Goal: Feedback & Contribution: Leave review/rating

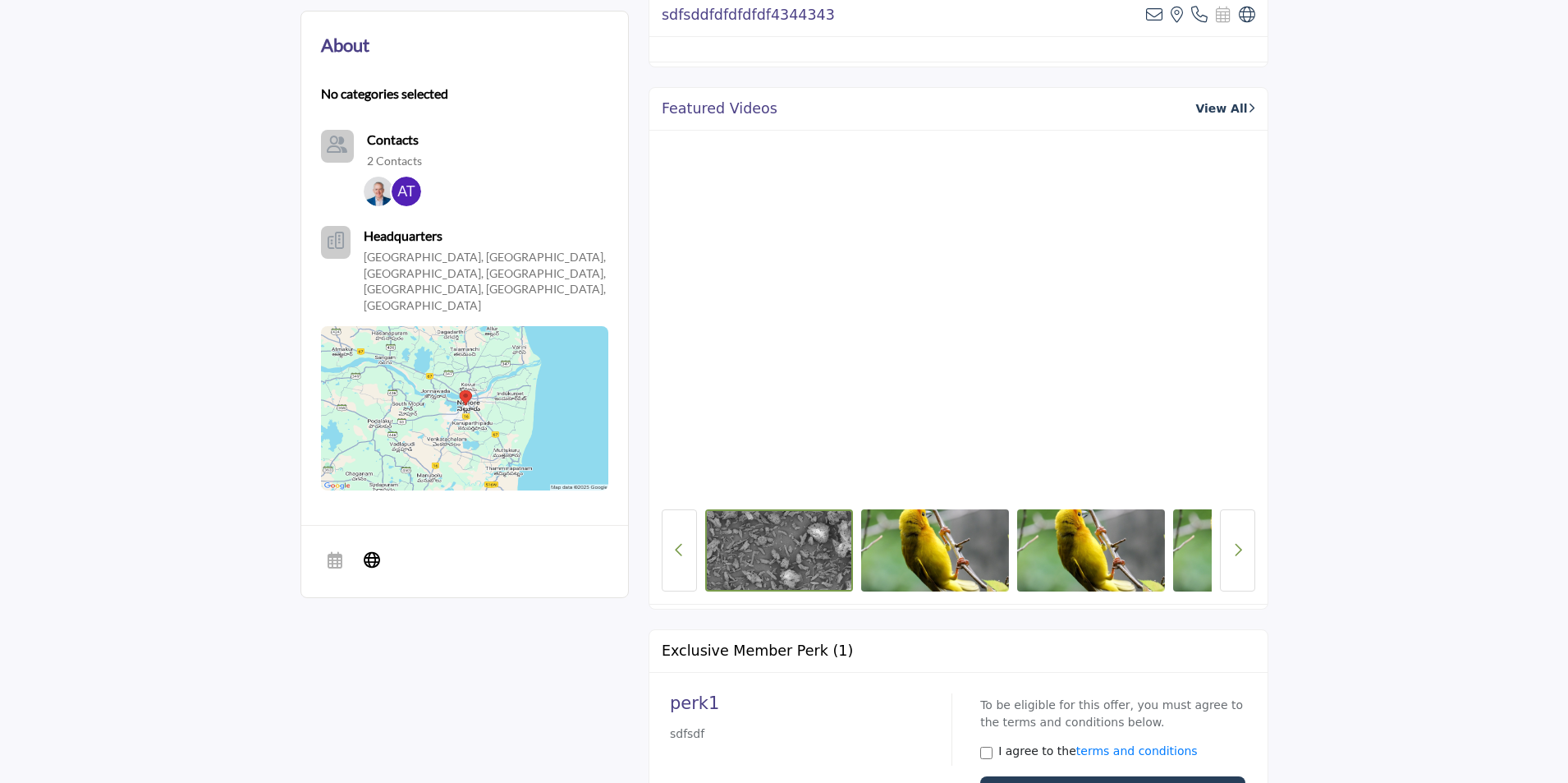
scroll to position [492, 0]
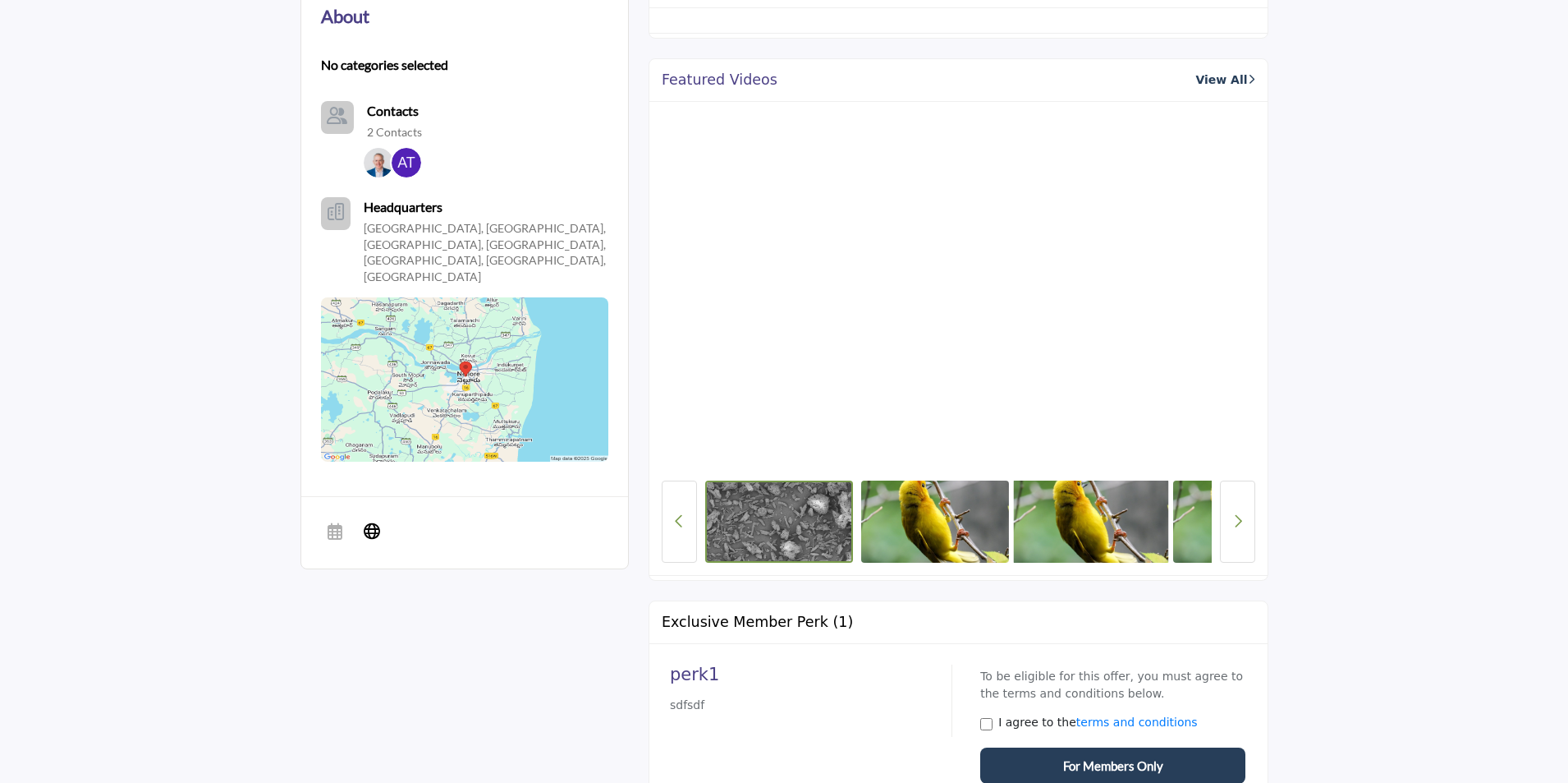
drag, startPoint x: 1183, startPoint y: 525, endPoint x: 1037, endPoint y: 553, distance: 148.7
click at [1037, 553] on div at bounding box center [958, 521] width 506 height 82
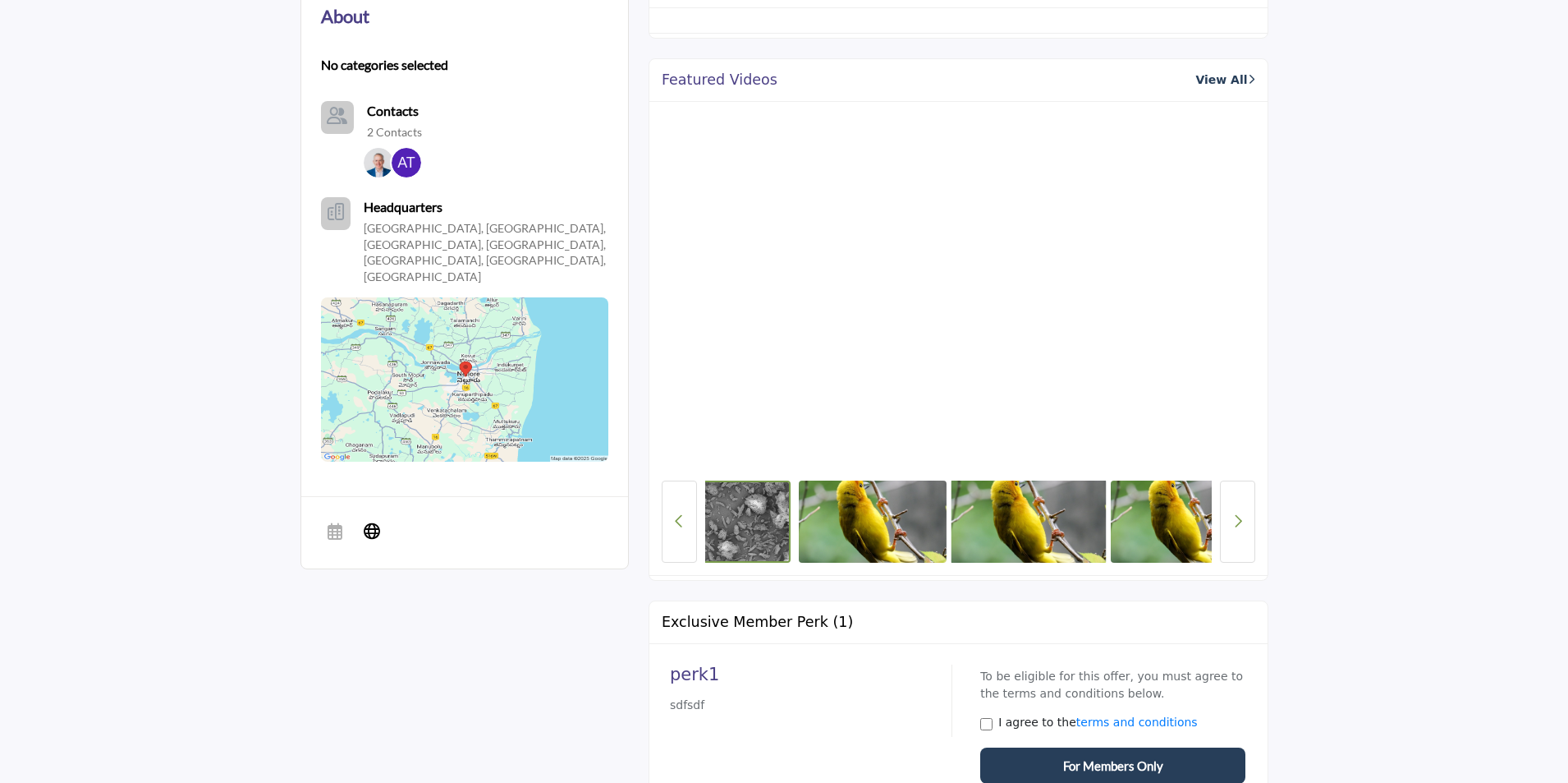
scroll to position [0, 110]
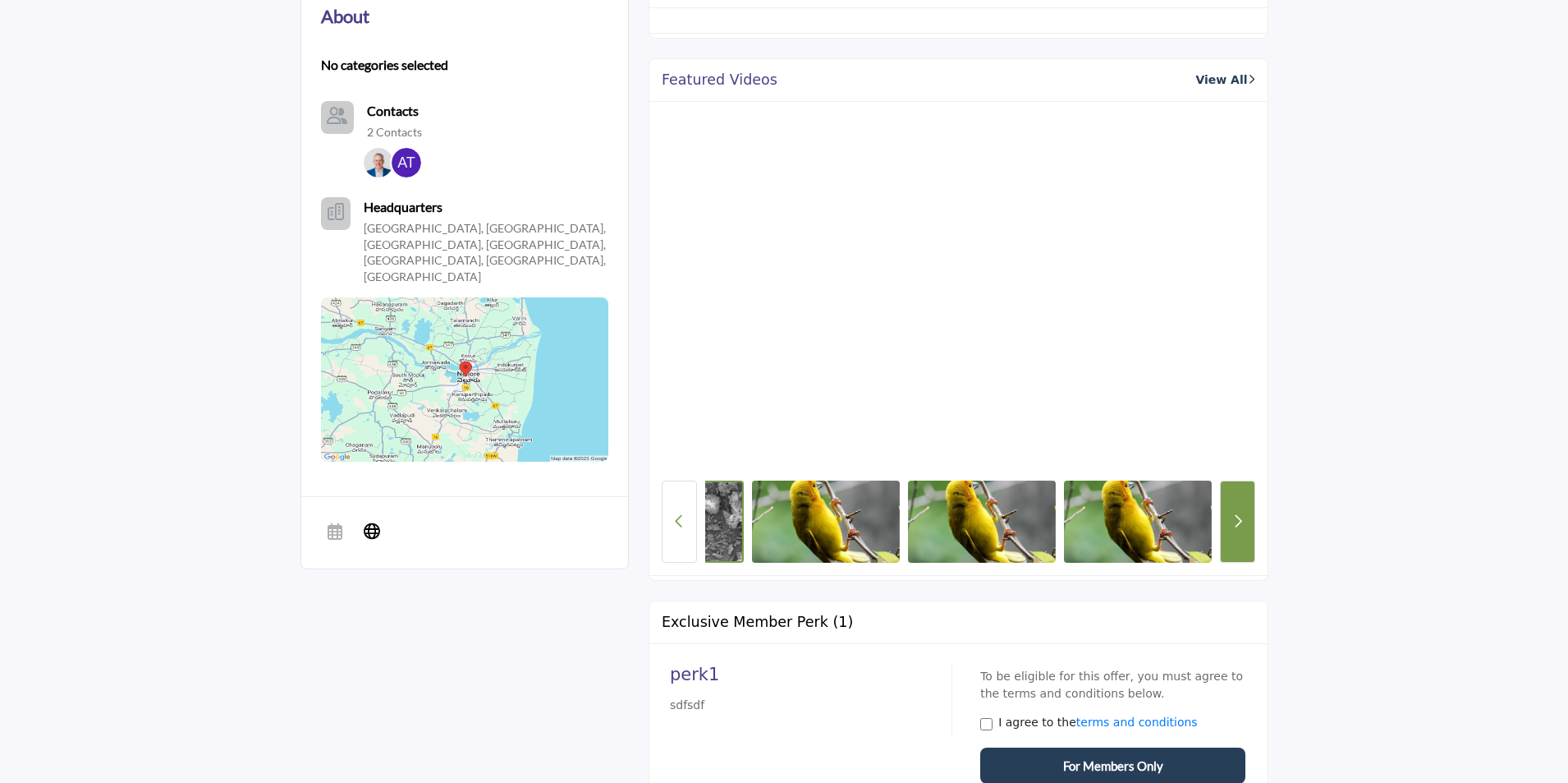
click at [1238, 525] on icon "Next button" at bounding box center [1238, 520] width 9 height 15
click at [675, 521] on icon "Previous Button" at bounding box center [679, 520] width 9 height 15
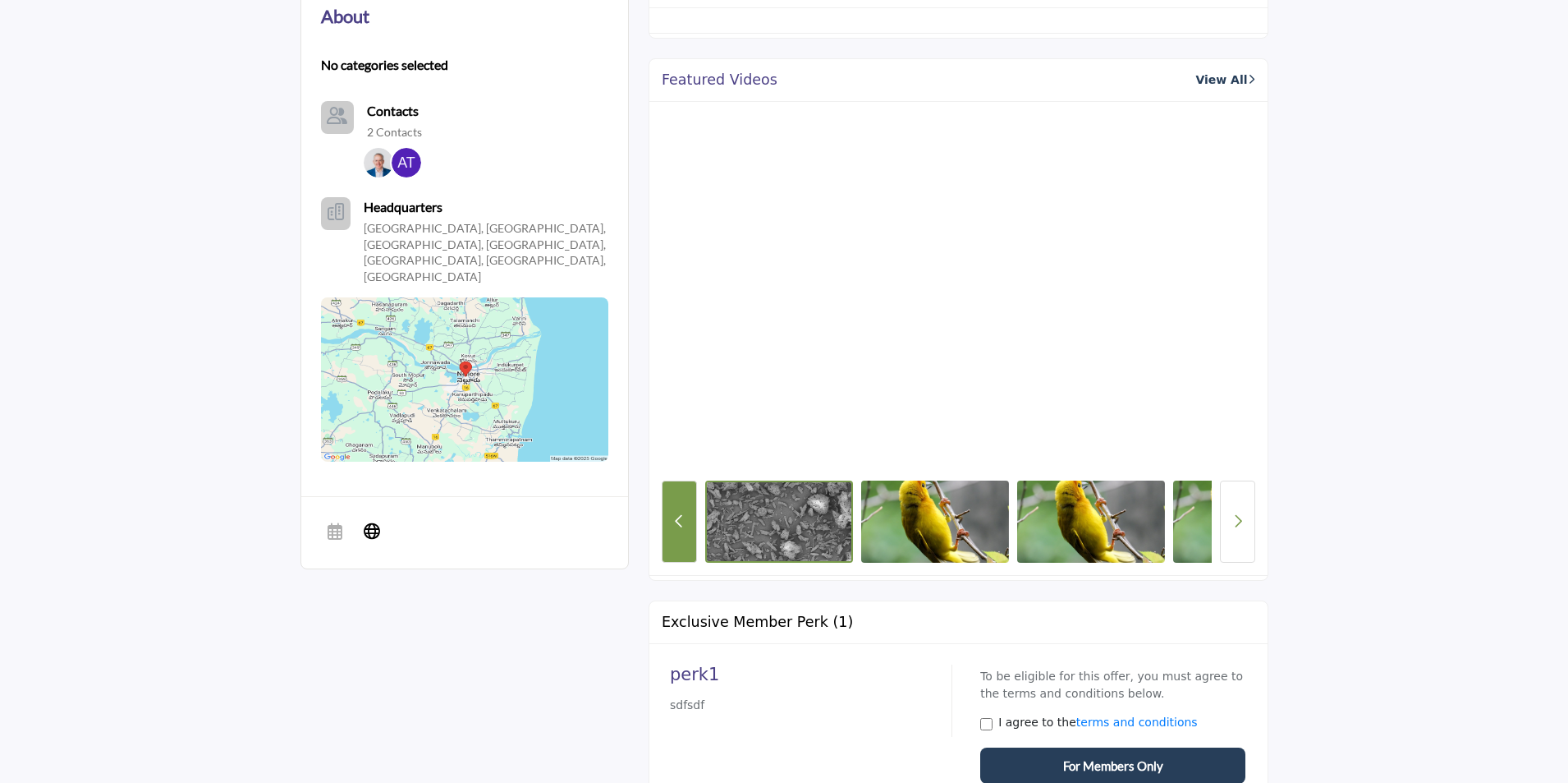
click at [675, 521] on icon "Previous Button" at bounding box center [679, 520] width 9 height 15
click at [1223, 516] on button "Next button" at bounding box center [1238, 521] width 36 height 82
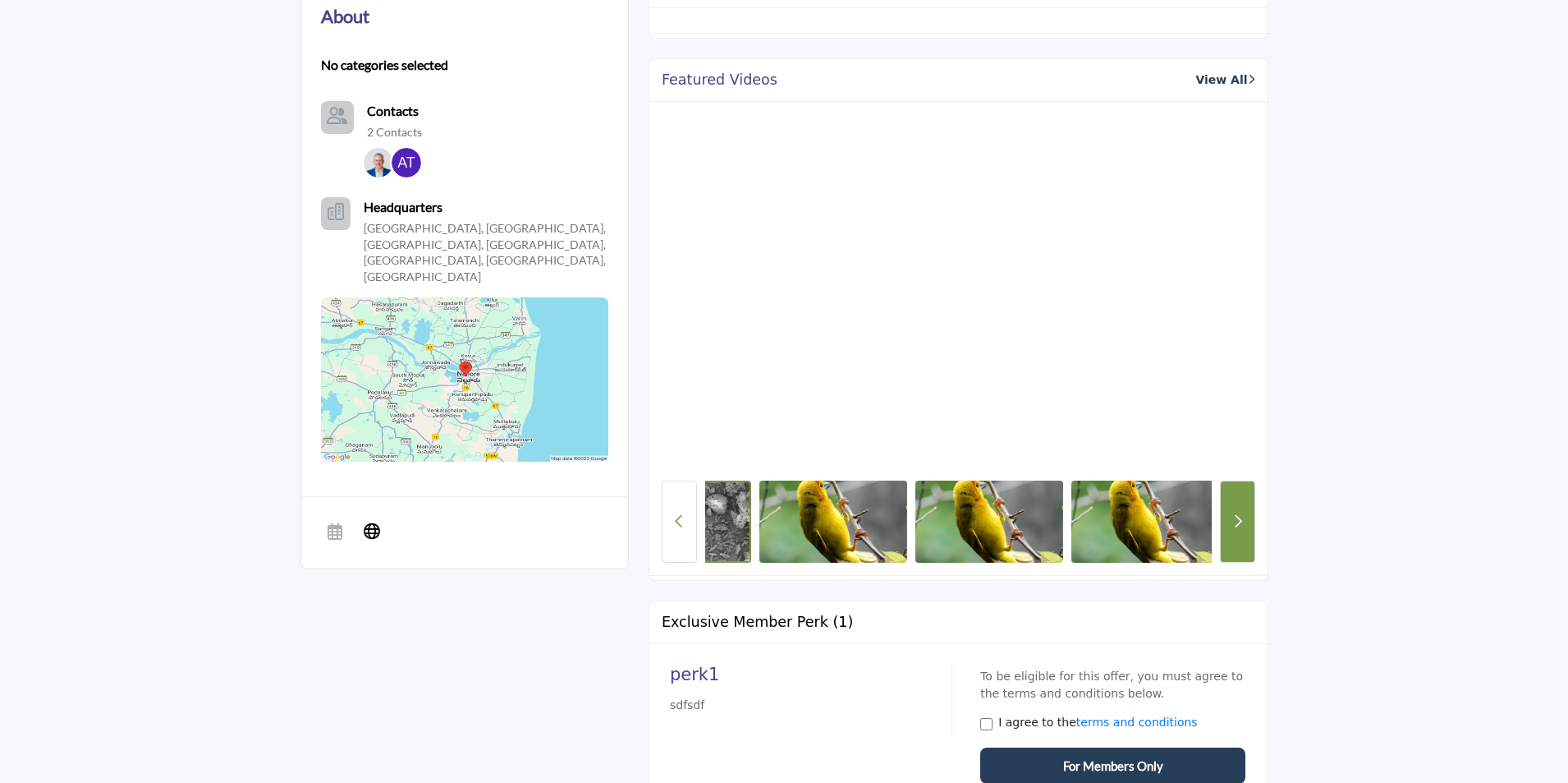
scroll to position [0, 110]
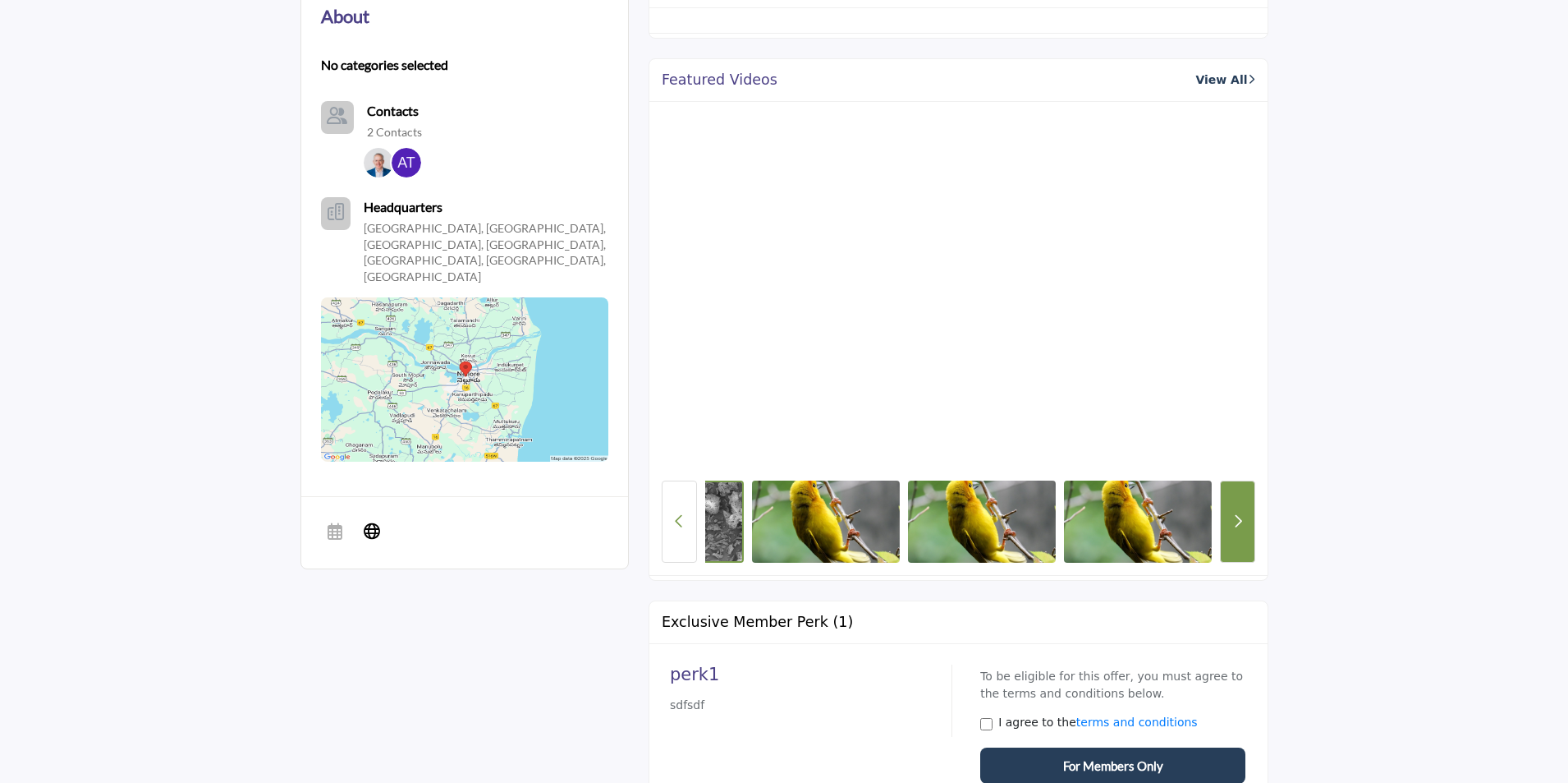
click at [1223, 516] on button "Next button" at bounding box center [1238, 521] width 36 height 82
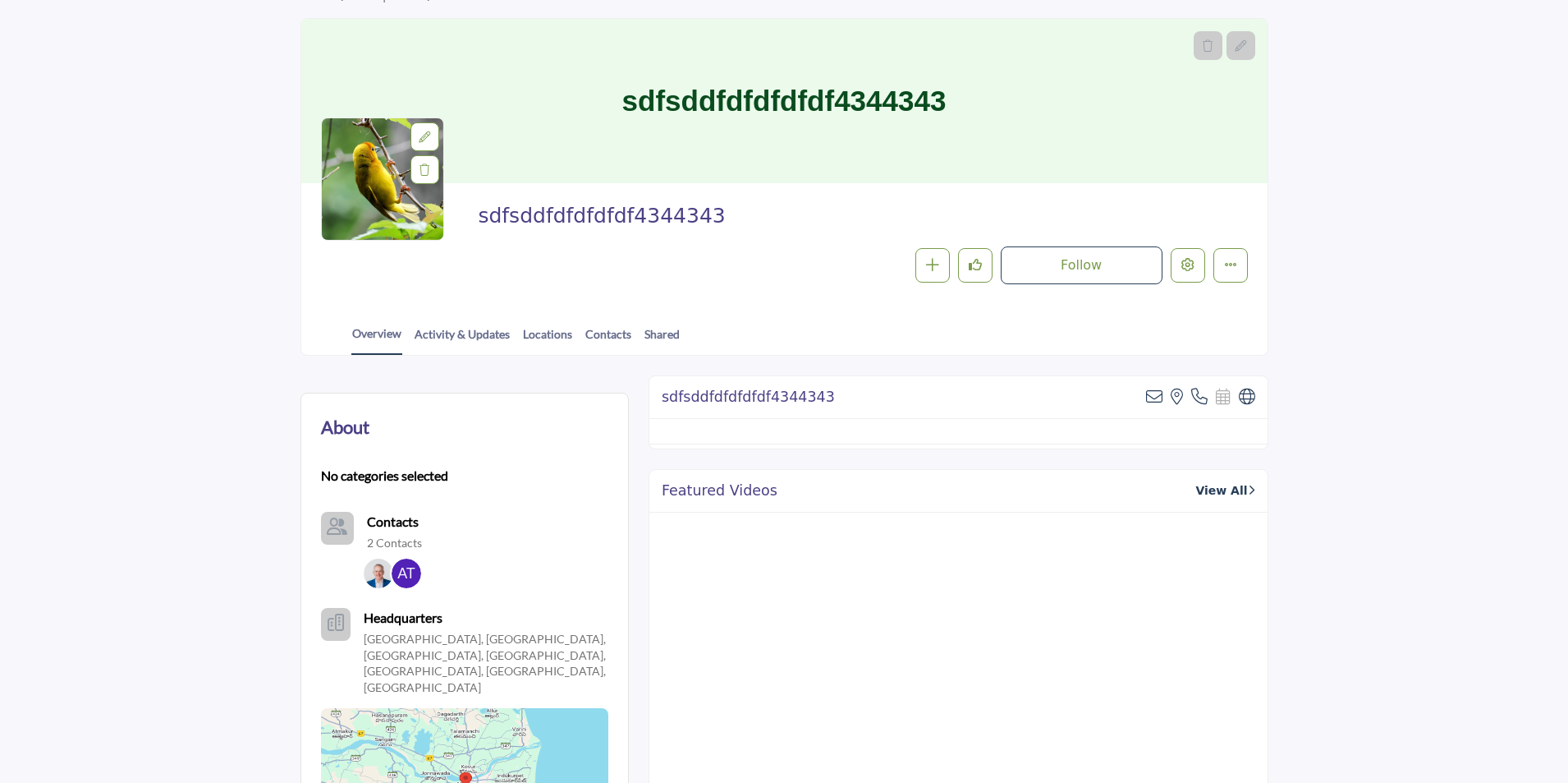
scroll to position [0, 0]
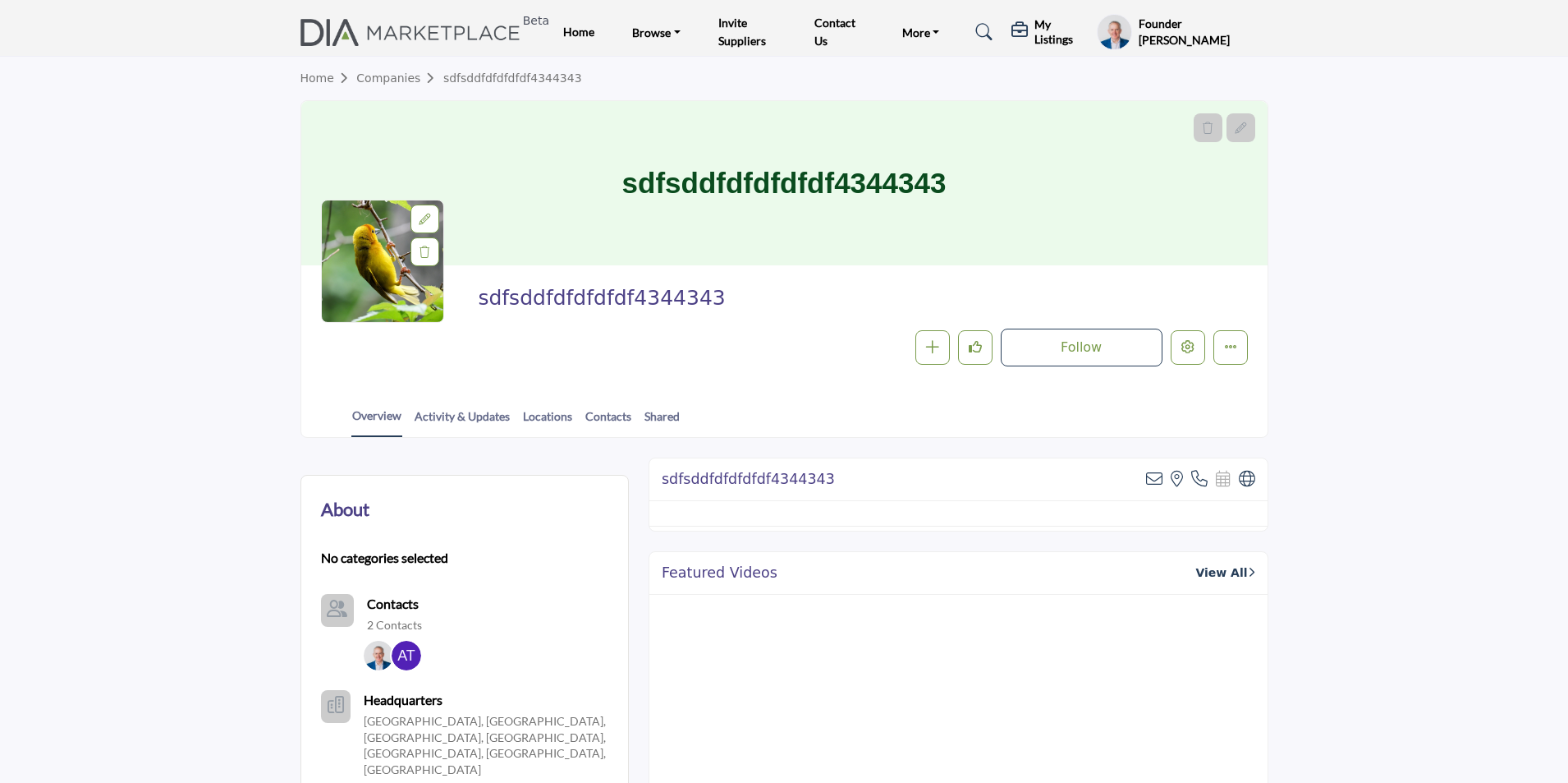
click at [484, 39] on img at bounding box center [414, 32] width 229 height 27
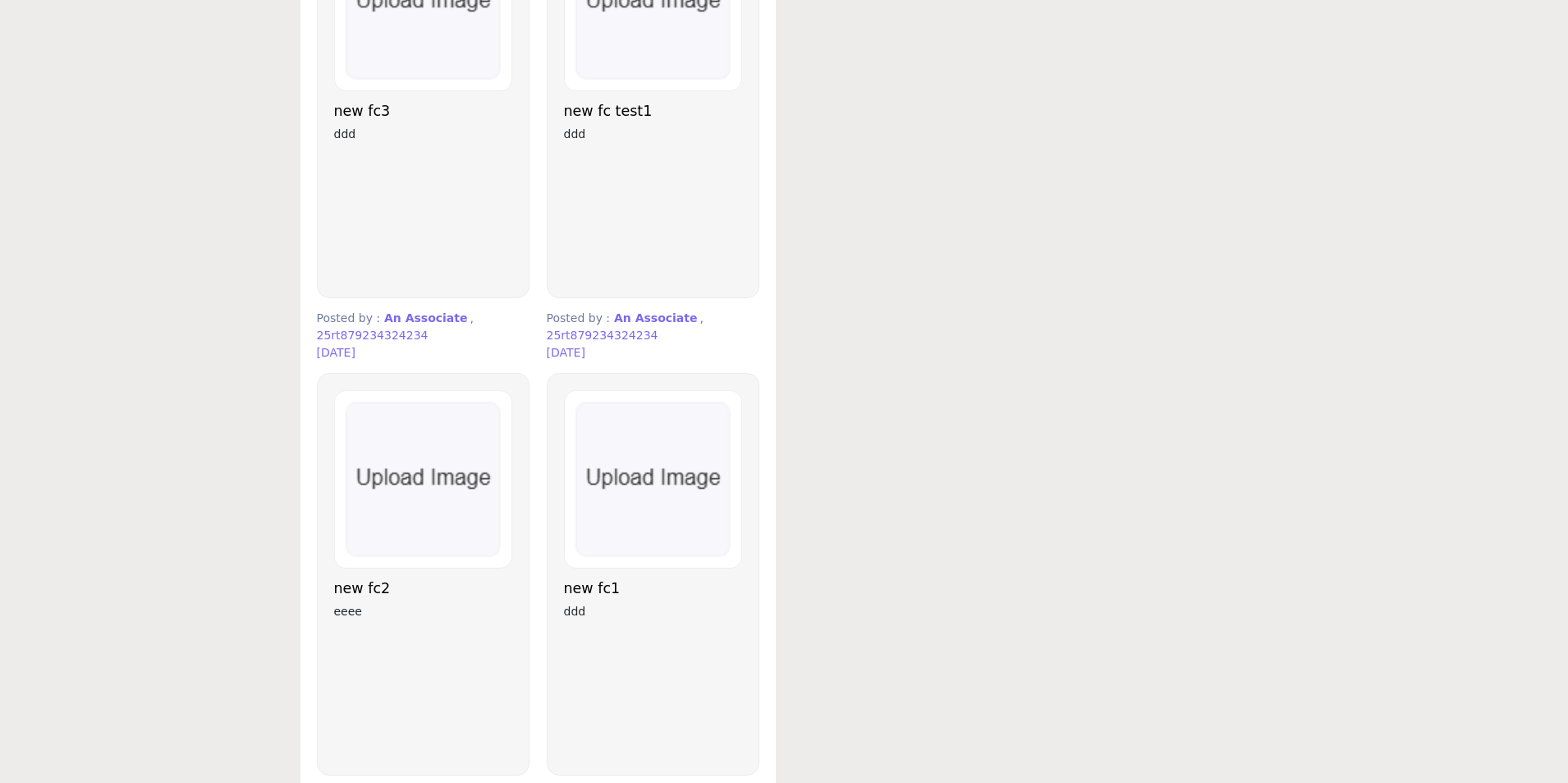
scroll to position [2792, 0]
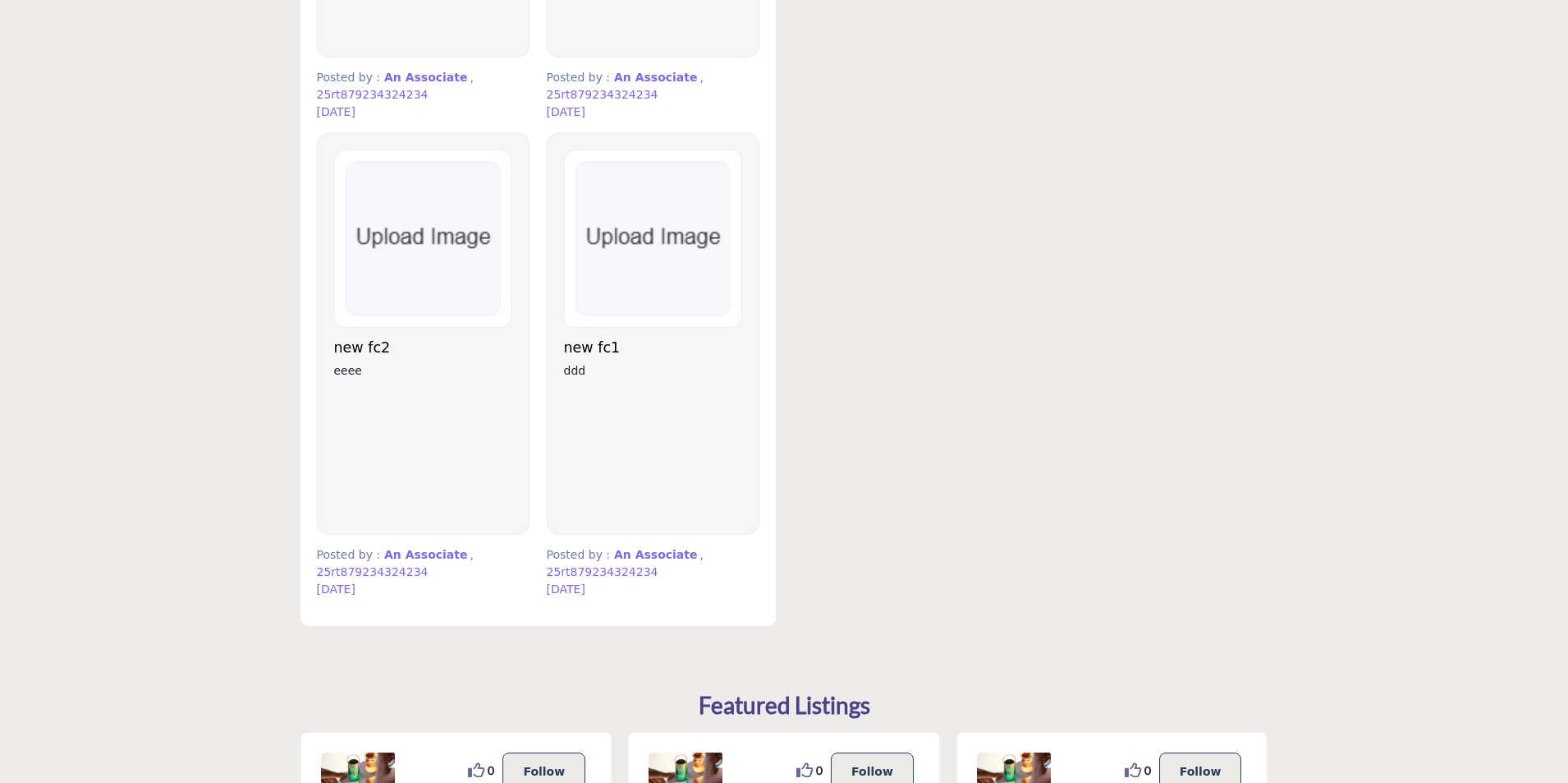
click at [584, 345] on h3 "new fc1" at bounding box center [652, 348] width 178 height 17
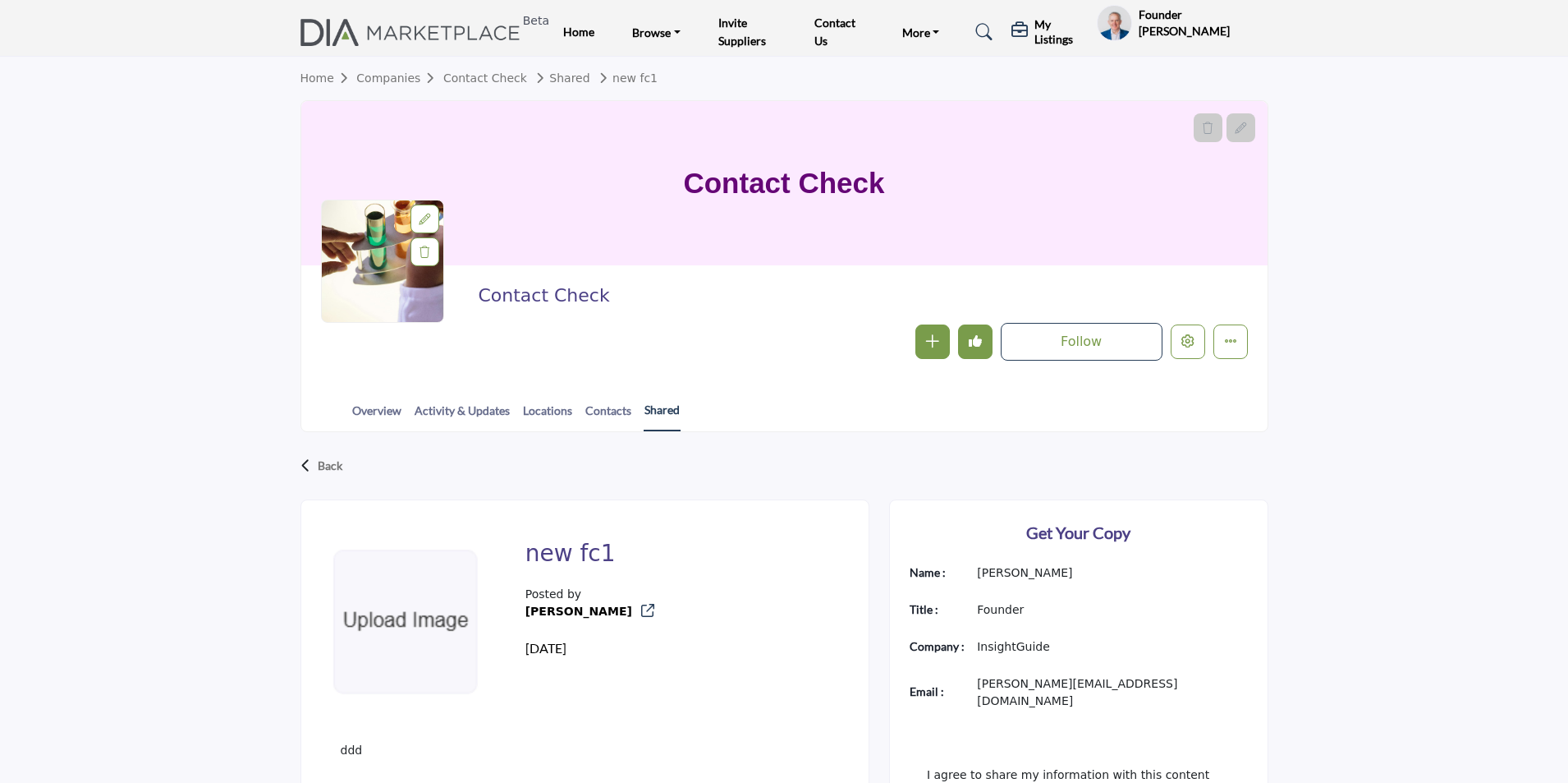
click at [659, 405] on link "Shared" at bounding box center [662, 416] width 37 height 30
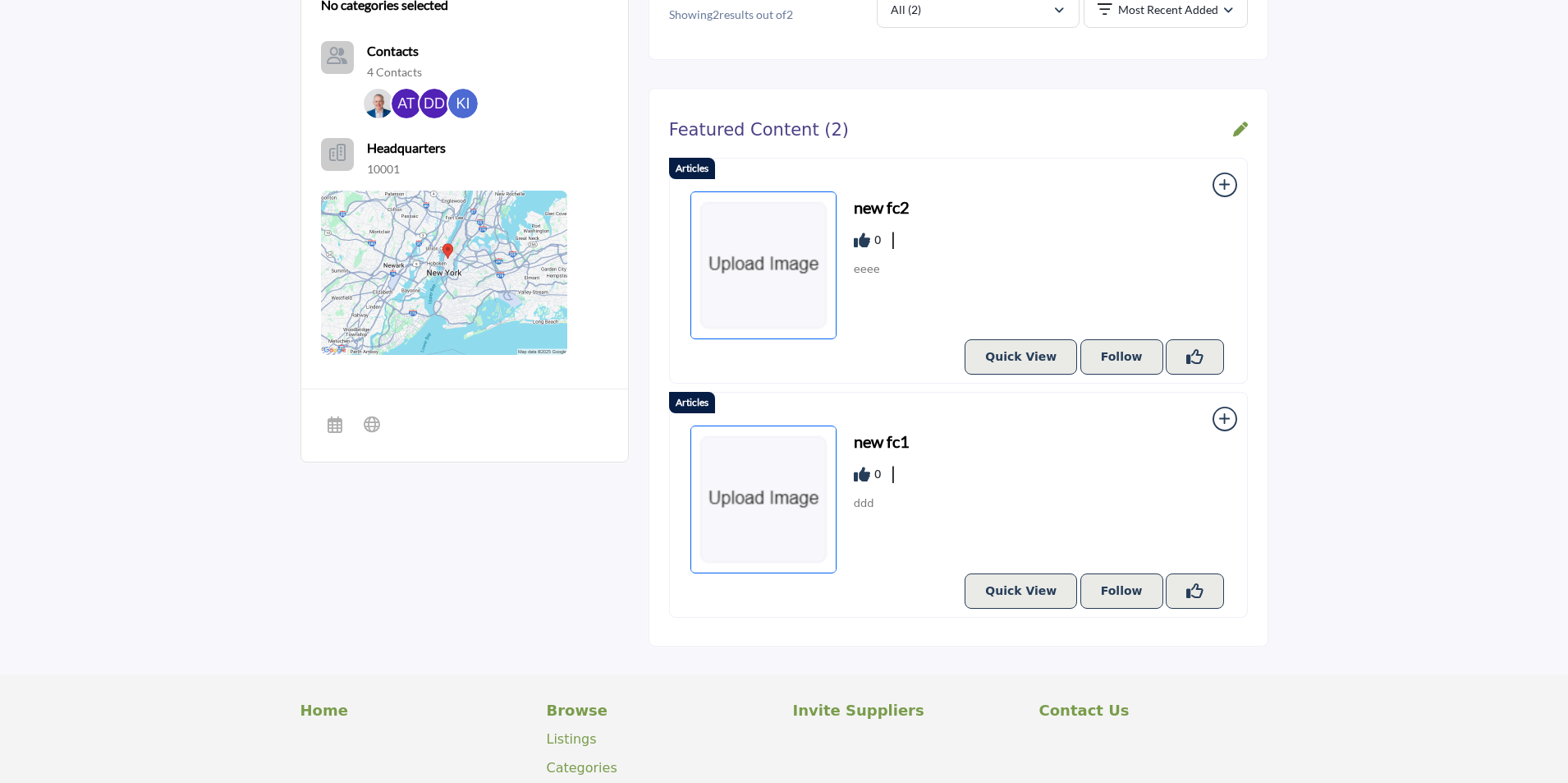
scroll to position [674, 0]
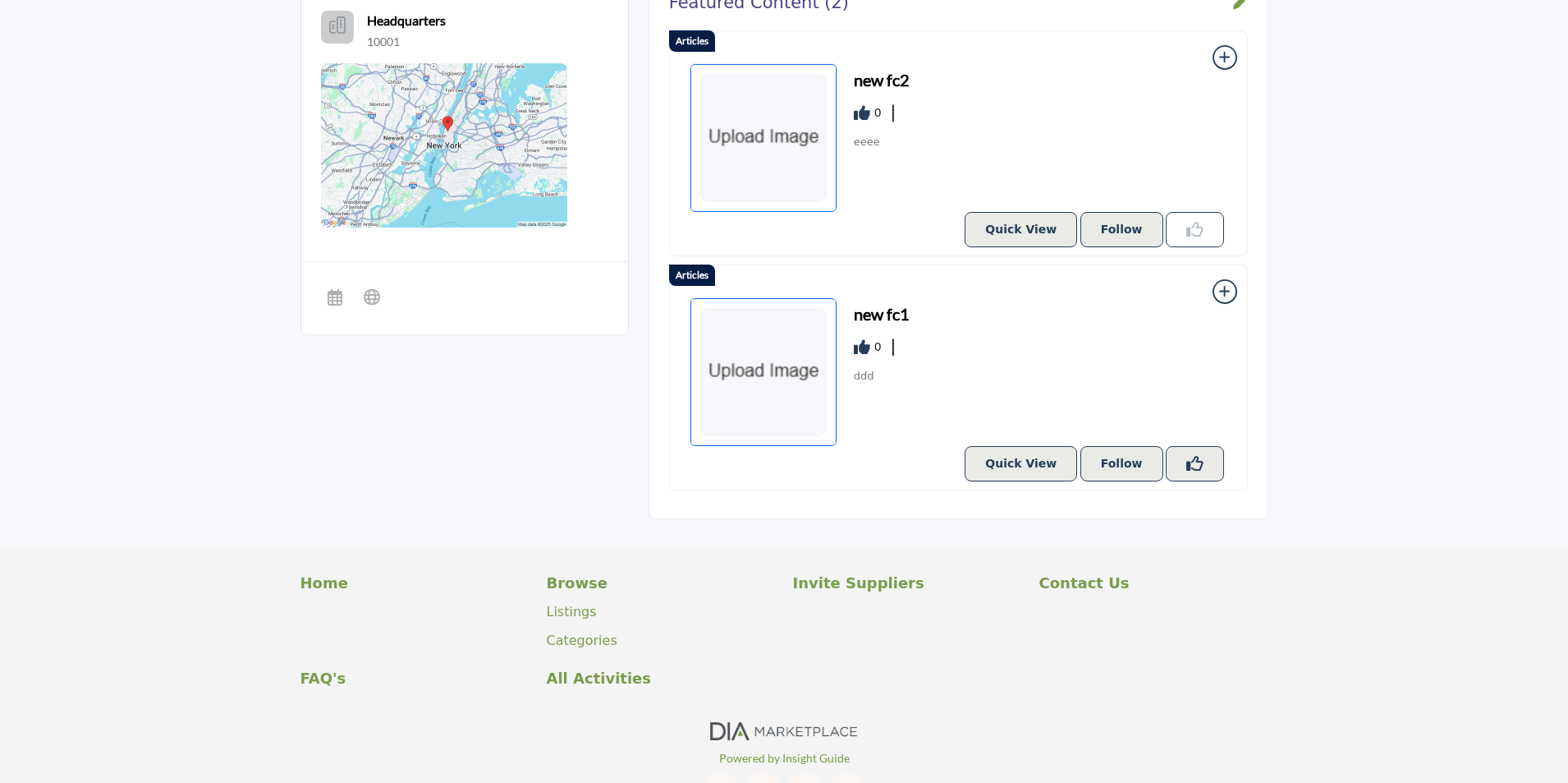
click at [1194, 238] on icon "Like Resources" at bounding box center [1195, 230] width 17 height 17
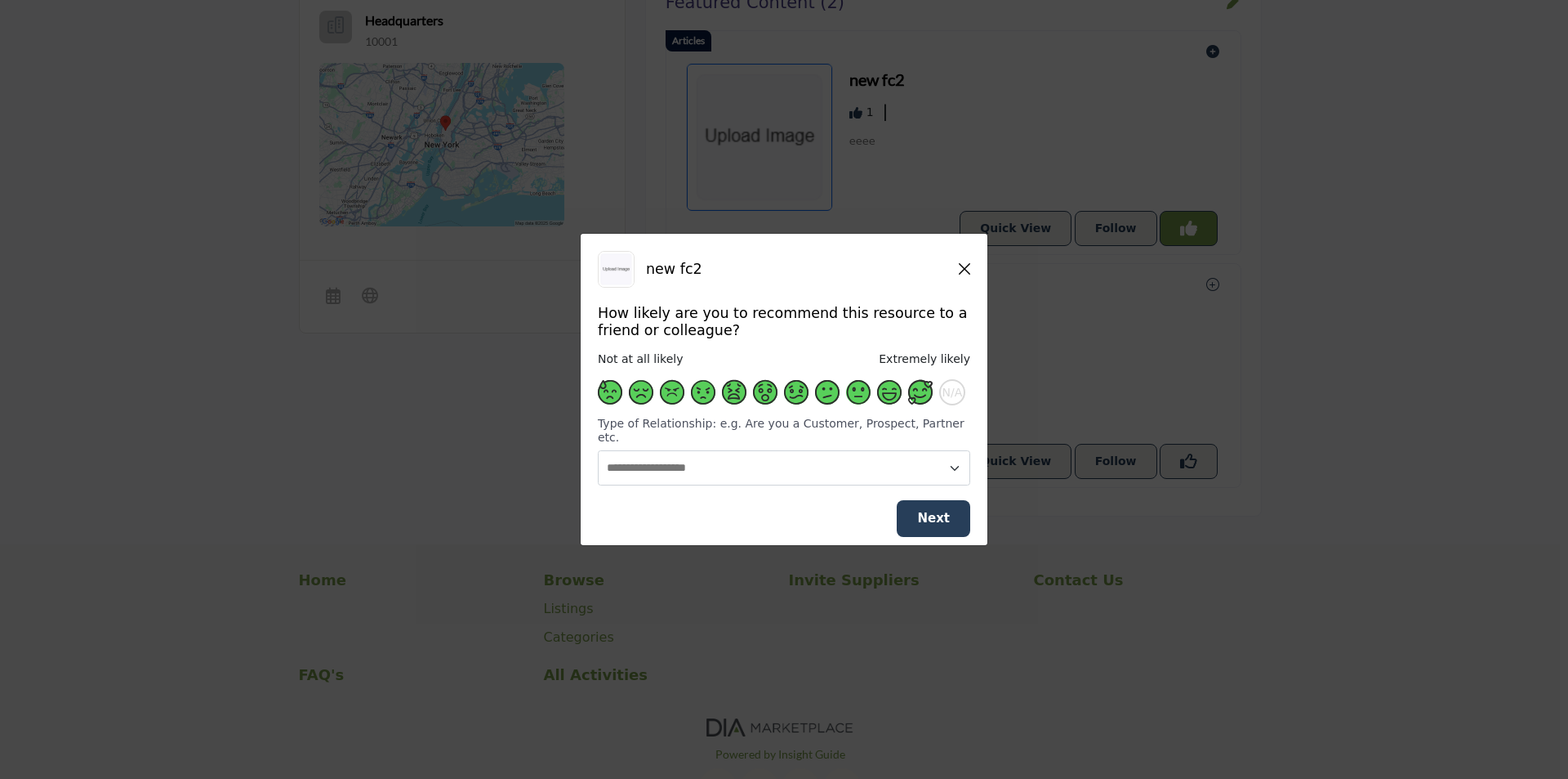
click at [930, 401] on span "Supplier Rating and Recommendation Modal" at bounding box center [921, 392] width 24 height 24
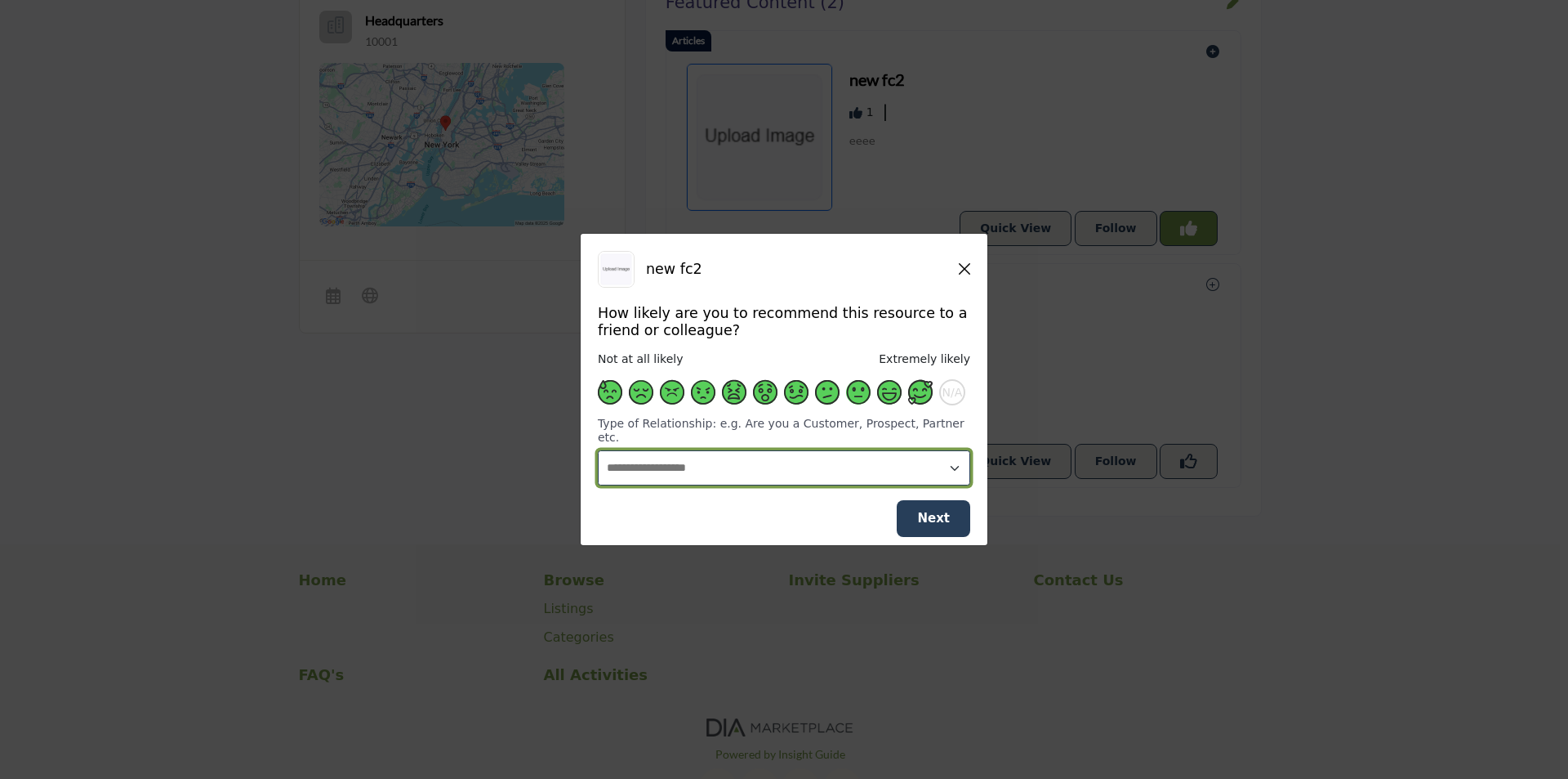
click at [907, 456] on select "**********" at bounding box center [784, 467] width 372 height 35
select select "**********"
click at [598, 450] on select "**********" at bounding box center [784, 467] width 372 height 35
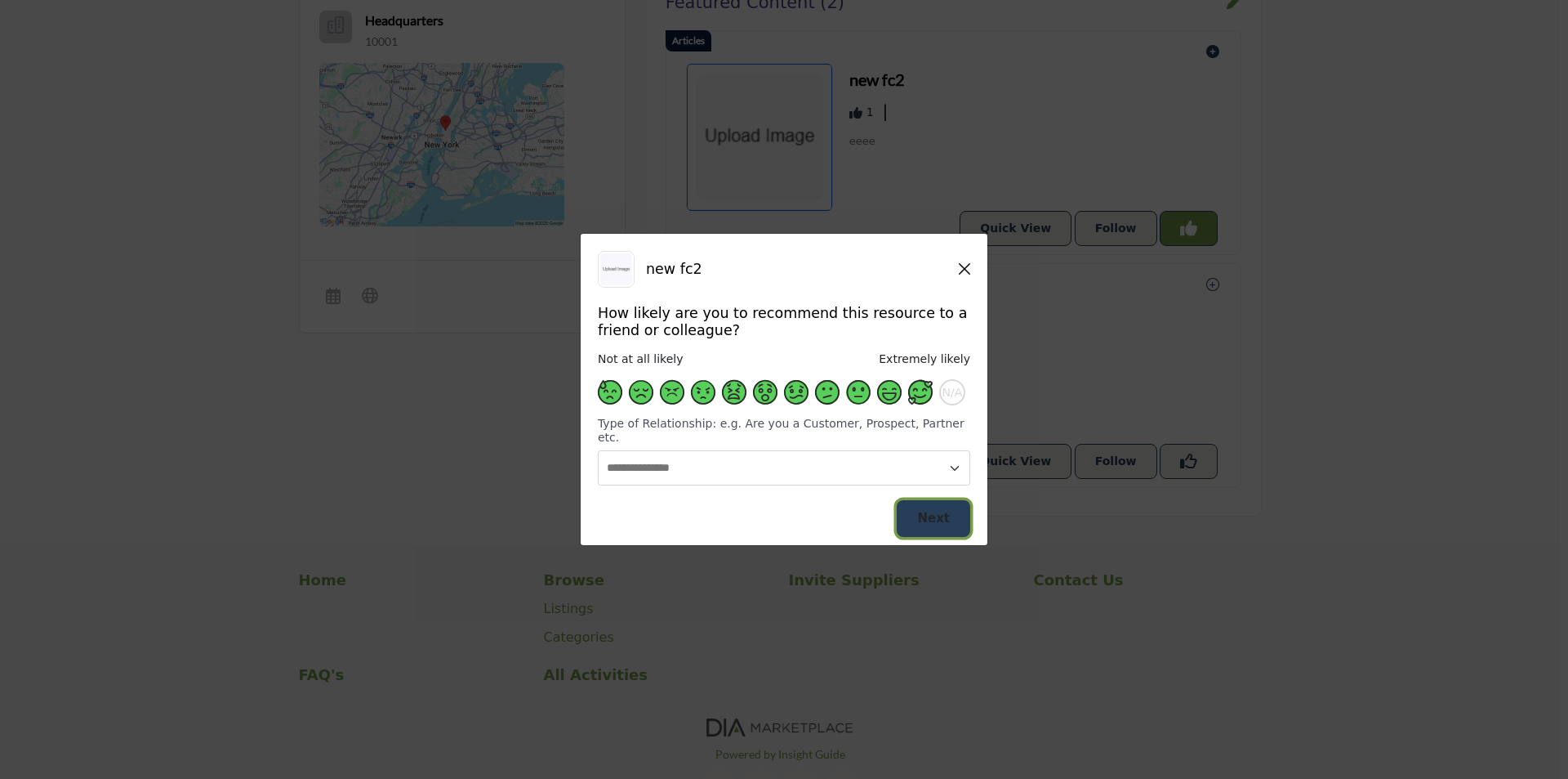
click at [937, 511] on span "Next" at bounding box center [934, 518] width 33 height 15
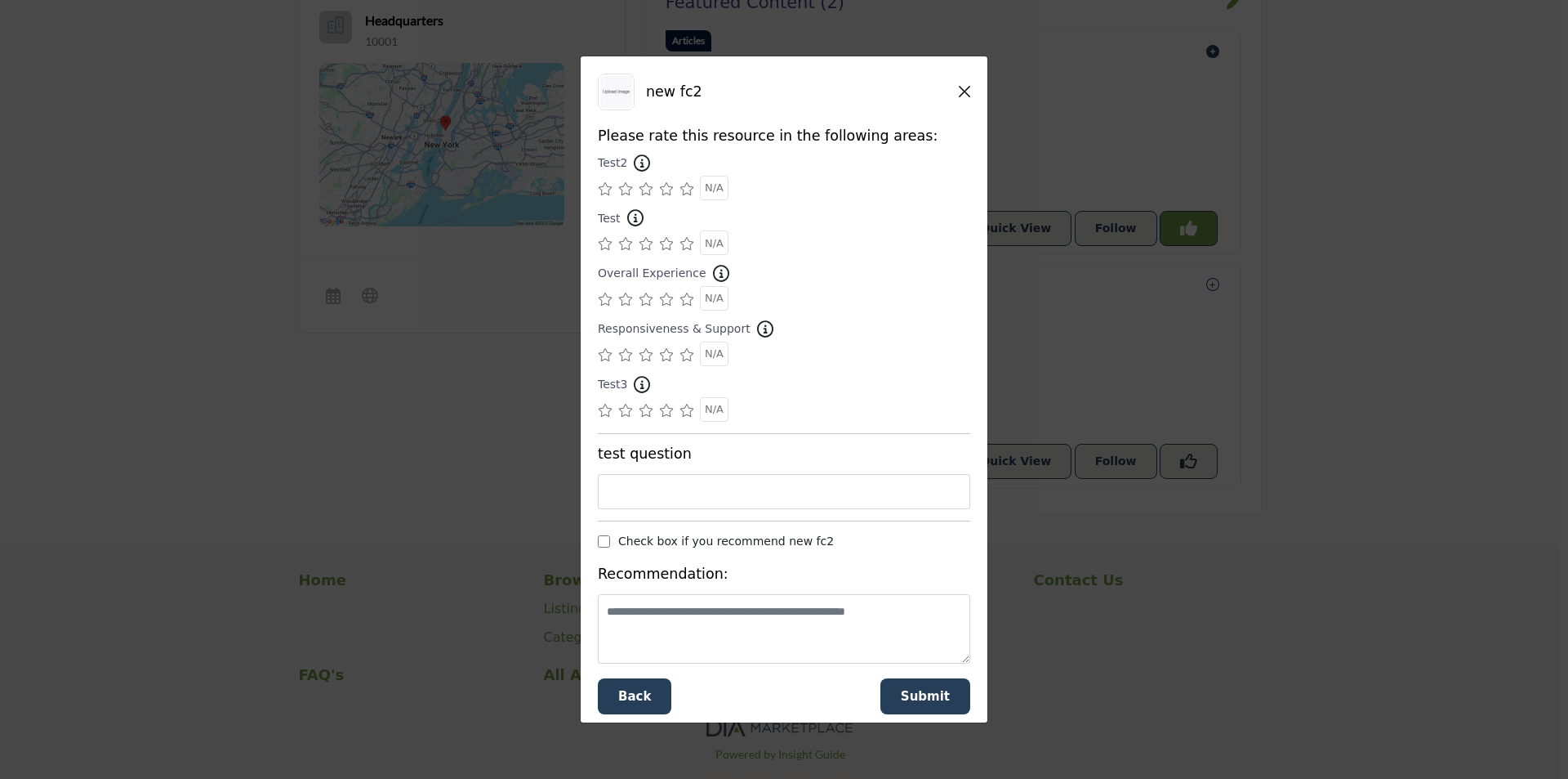
click at [688, 190] on icon "Supplier Rating and Recommendation Modal" at bounding box center [686, 188] width 15 height 13
click at [690, 241] on icon "Supplier Rating and Recommendation Modal" at bounding box center [686, 243] width 15 height 13
click at [687, 306] on icon "Supplier Rating and Recommendation Modal" at bounding box center [686, 299] width 15 height 13
click at [918, 703] on span "Submit" at bounding box center [925, 696] width 49 height 15
